Goal: Transaction & Acquisition: Purchase product/service

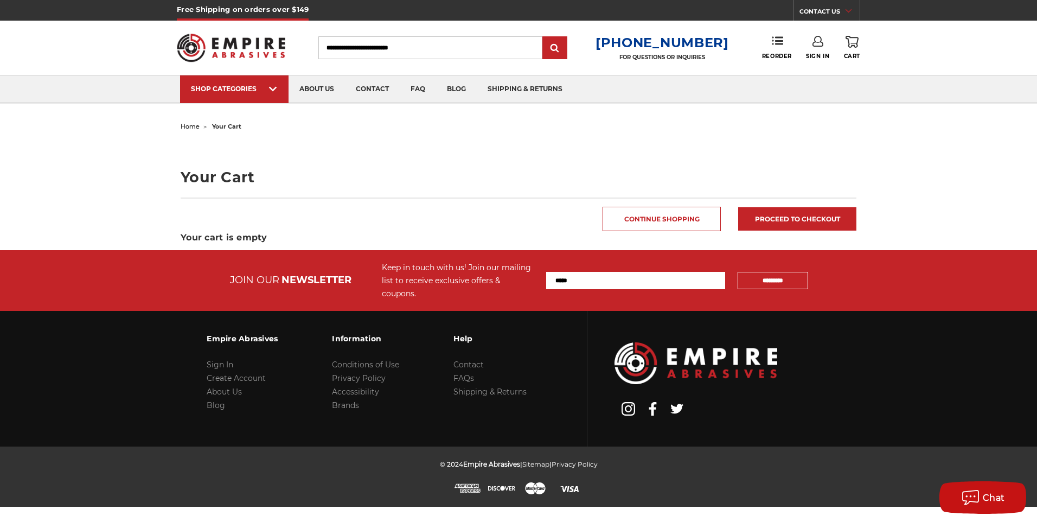
drag, startPoint x: 1, startPoint y: 1, endPoint x: 177, endPoint y: 228, distance: 287.9
click at [177, 228] on main "home your cart Your Cart Continue Shopping Proceed to checkout Your cart is emp…" at bounding box center [518, 184] width 687 height 131
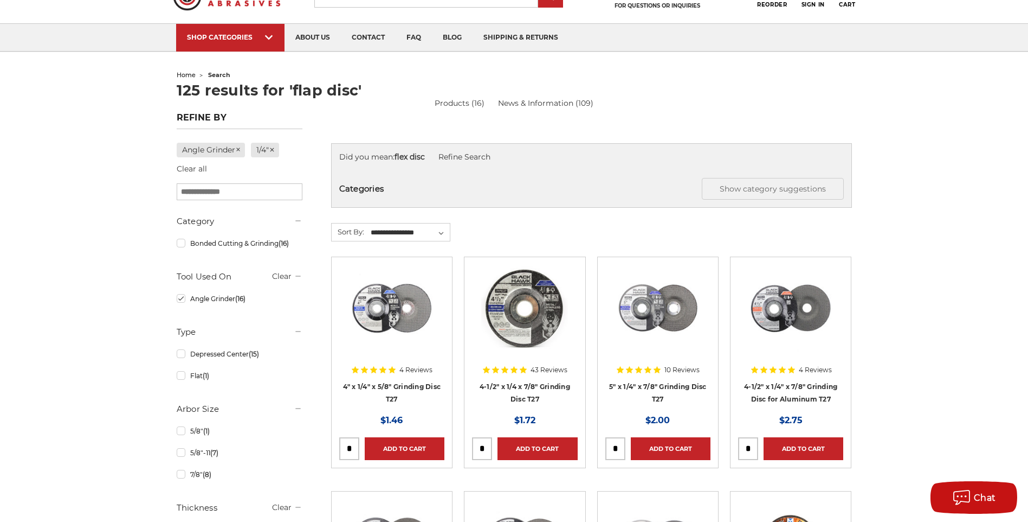
scroll to position [54, 0]
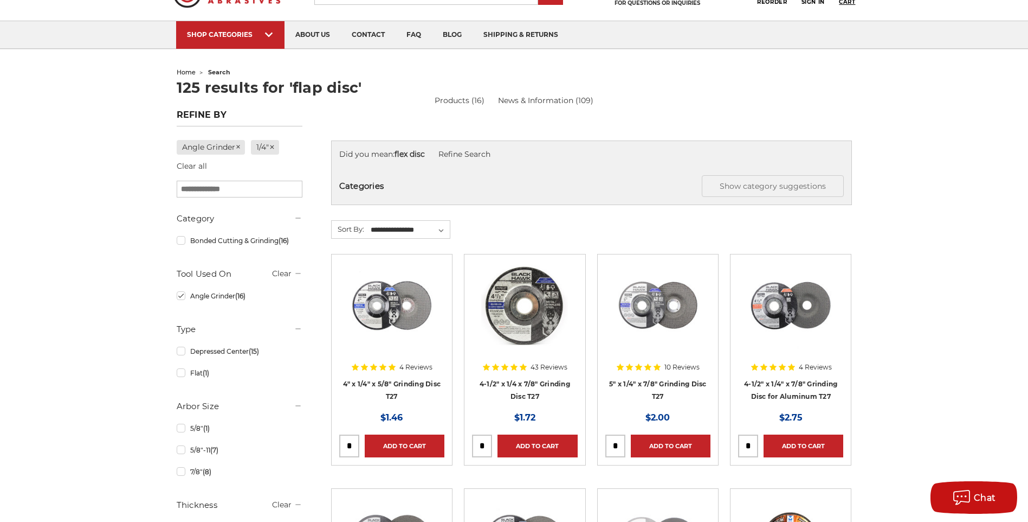
click at [855, 4] on span "Cart" at bounding box center [847, 1] width 16 height 7
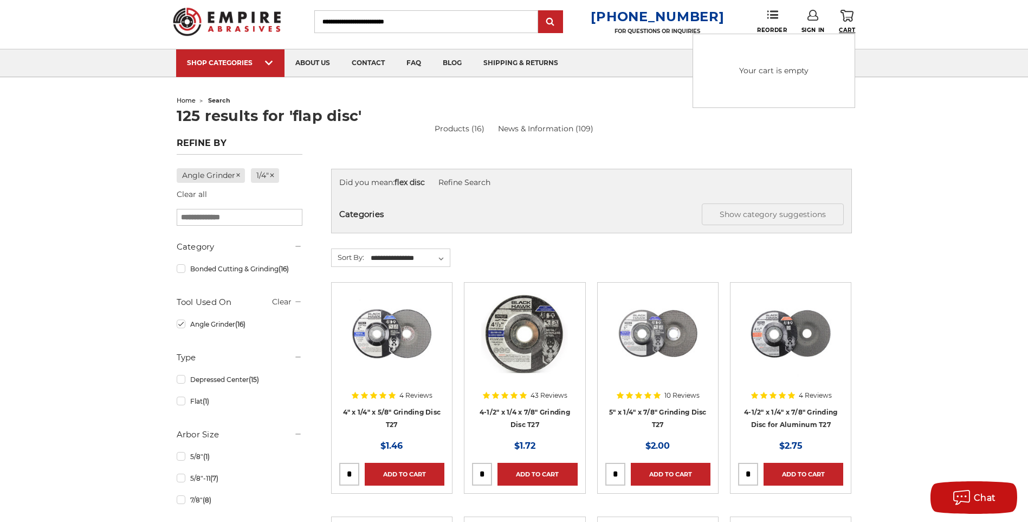
scroll to position [0, 0]
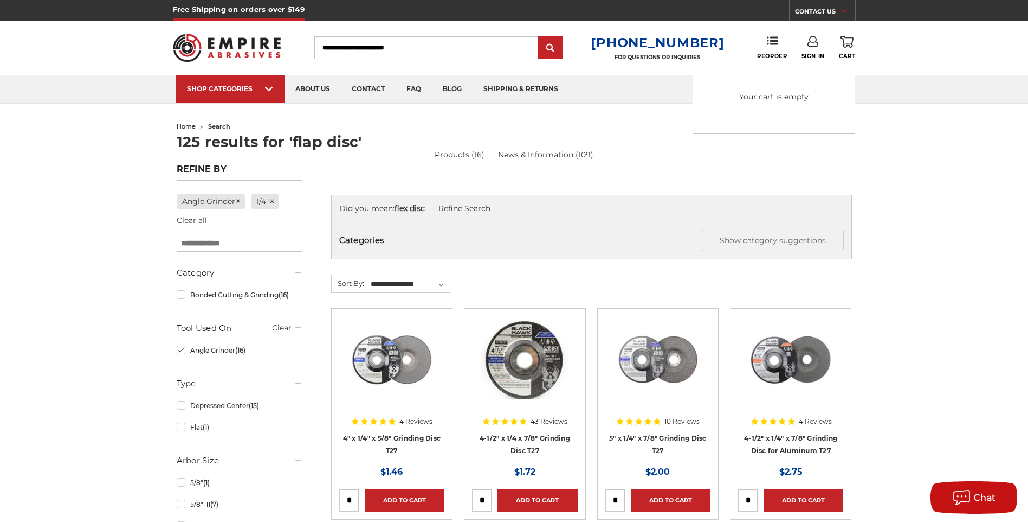
click at [850, 38] on use at bounding box center [847, 42] width 13 height 12
click at [849, 47] on icon at bounding box center [847, 42] width 13 height 12
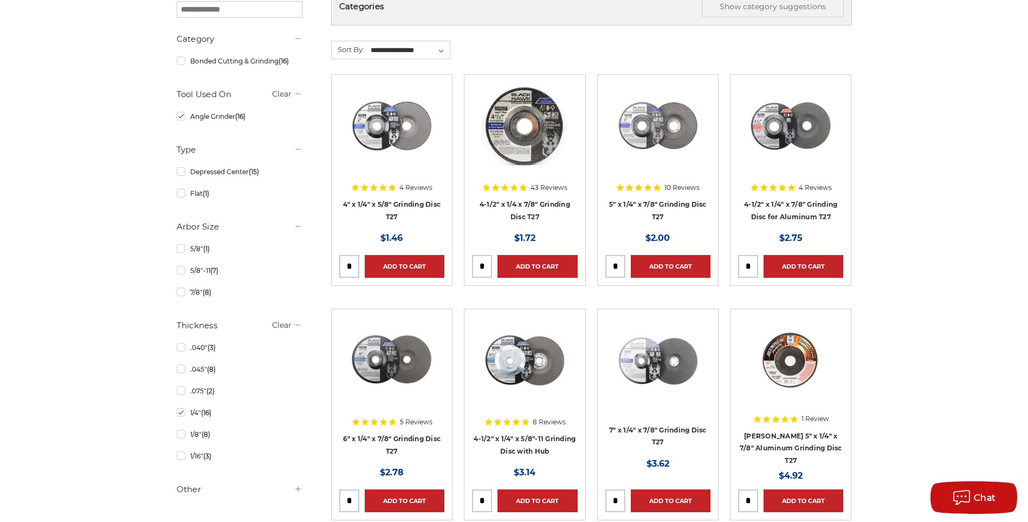
scroll to position [234, 0]
